Goal: Information Seeking & Learning: Learn about a topic

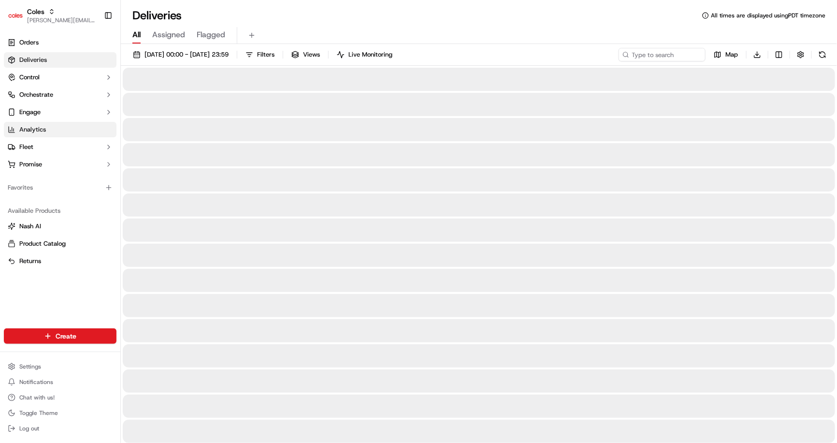
click at [58, 127] on link "Analytics" at bounding box center [60, 129] width 113 height 15
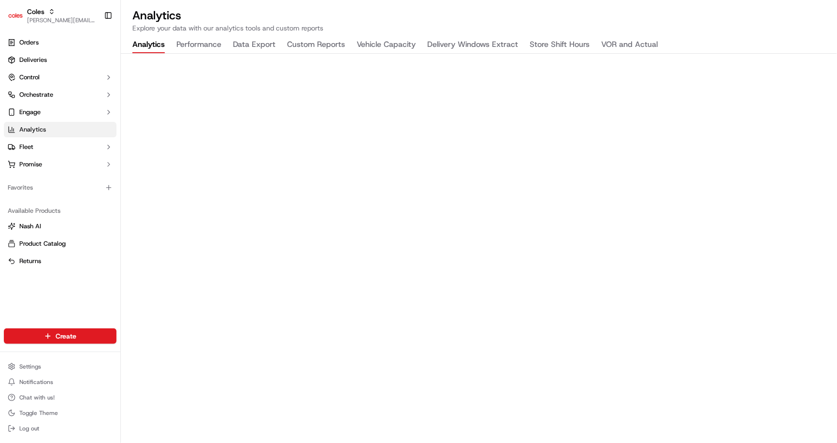
click at [375, 40] on button "Vehicle Capacity" at bounding box center [386, 45] width 59 height 16
click at [378, 44] on button "Vehicle Capacity" at bounding box center [386, 45] width 59 height 16
click at [385, 45] on button "Vehicle Capacity" at bounding box center [386, 45] width 59 height 16
click at [467, 37] on button "Delivery Windows Extract" at bounding box center [472, 45] width 91 height 16
click at [389, 40] on button "Vehicle Capacity" at bounding box center [386, 45] width 59 height 16
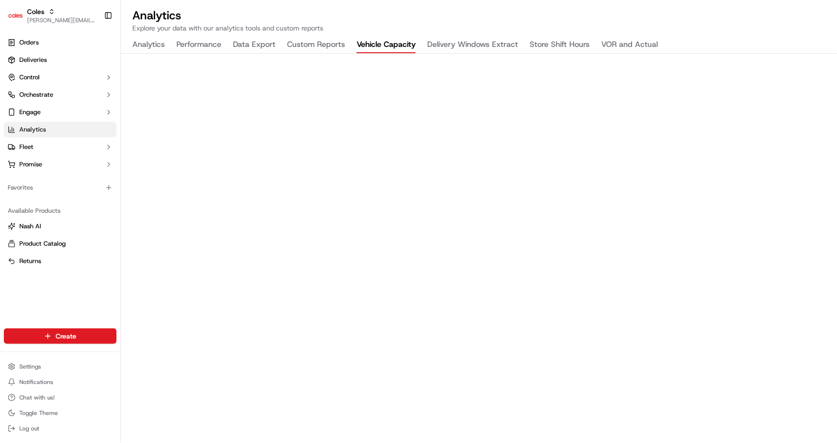
click at [566, 48] on button "Store Shift Hours" at bounding box center [560, 45] width 60 height 16
click at [636, 43] on button "VOR and Actual" at bounding box center [629, 45] width 57 height 16
click at [564, 41] on button "Store Shift Hours" at bounding box center [560, 45] width 60 height 16
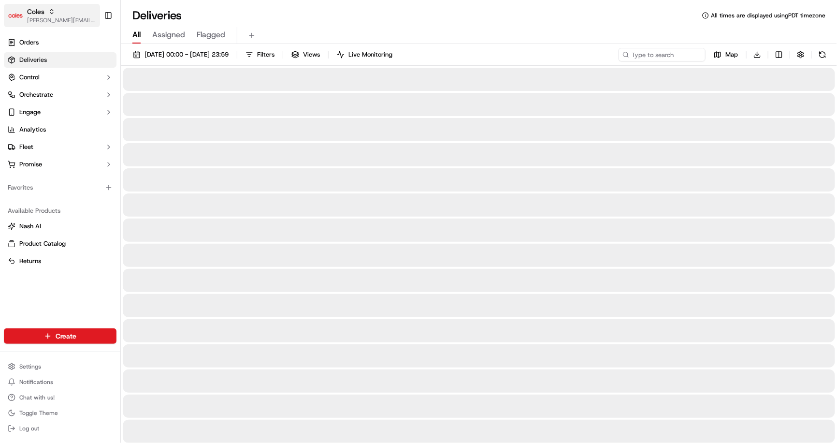
click at [48, 16] on div "Coles" at bounding box center [61, 12] width 69 height 10
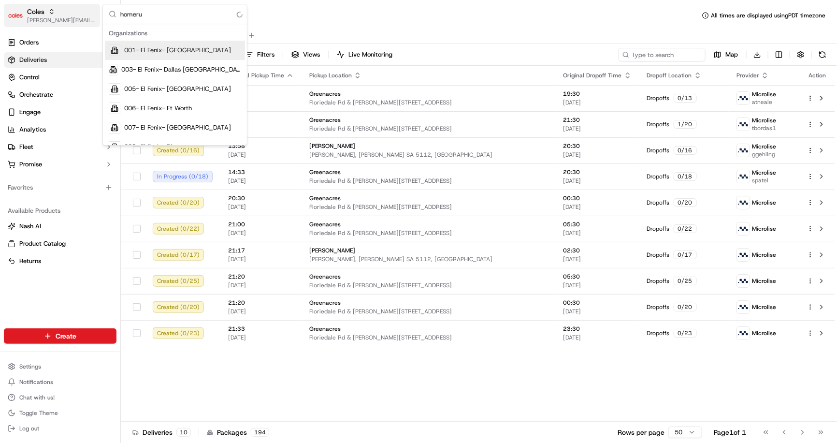
type input "homerun"
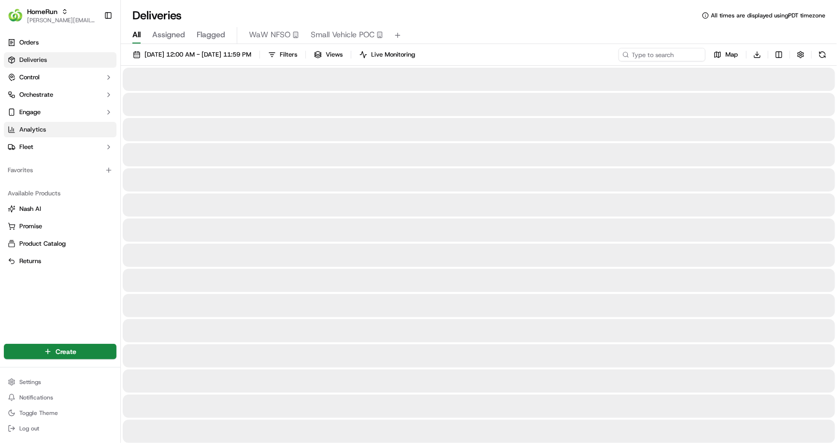
click at [38, 131] on span "Analytics" at bounding box center [32, 129] width 27 height 9
